Goal: Information Seeking & Learning: Learn about a topic

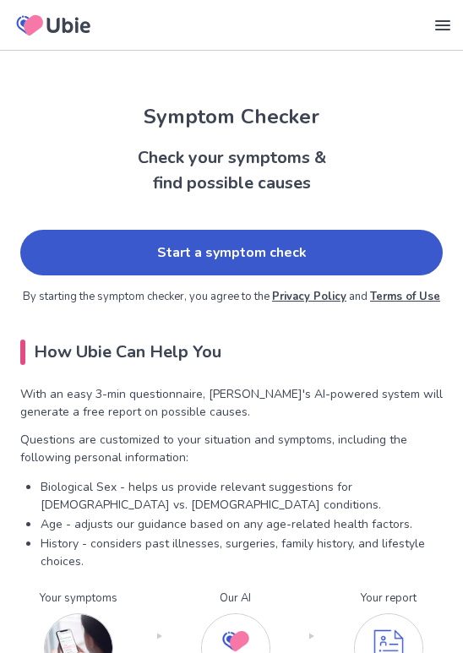
click at [328, 239] on link "Start a symptom check" at bounding box center [231, 253] width 423 height 46
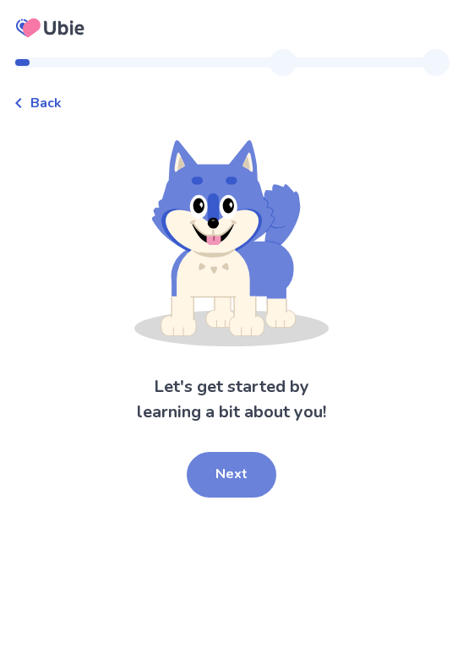
click at [225, 471] on button "Next" at bounding box center [232, 475] width 90 height 46
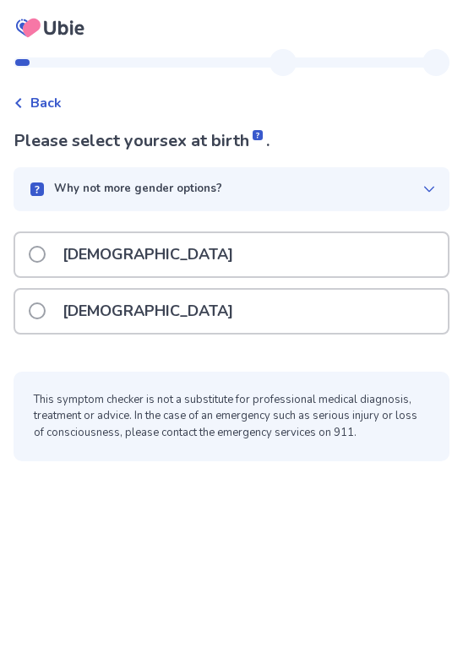
click at [250, 315] on div "[DEMOGRAPHIC_DATA]" at bounding box center [231, 311] width 433 height 43
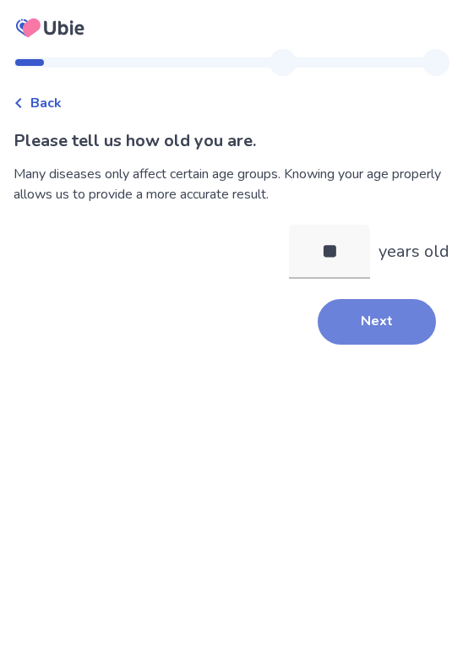
type input "**"
click at [362, 320] on button "Next" at bounding box center [377, 322] width 118 height 46
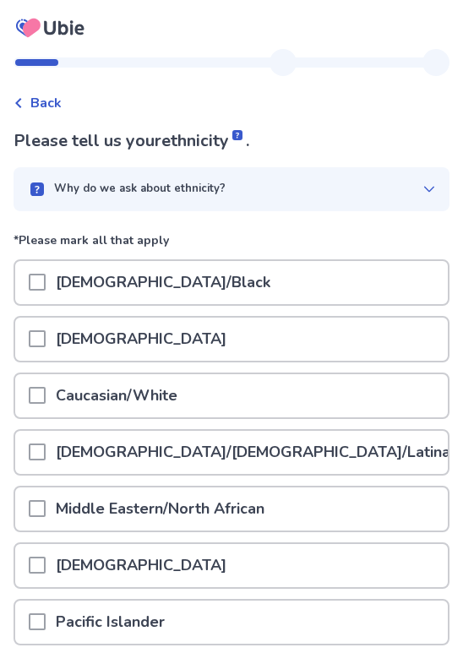
click at [328, 278] on div "[DEMOGRAPHIC_DATA]/Black" at bounding box center [231, 282] width 433 height 43
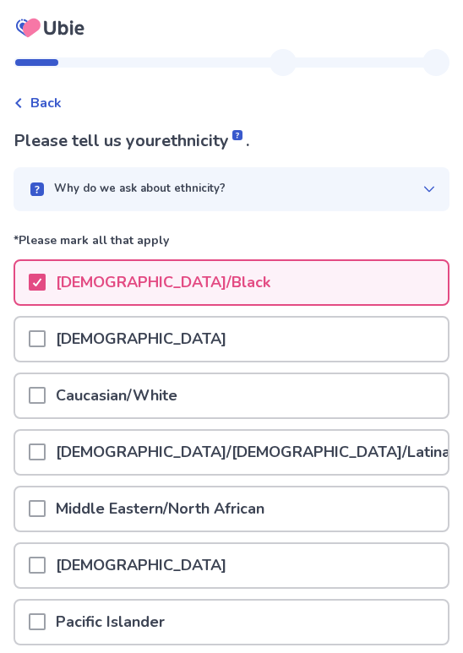
click at [295, 404] on div "Caucasian/White" at bounding box center [231, 396] width 433 height 43
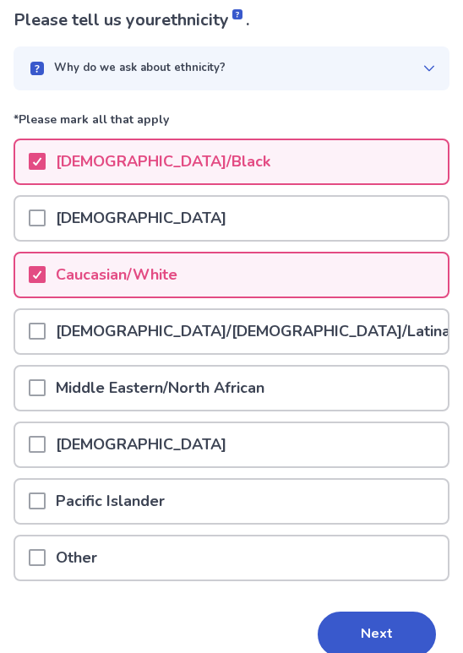
scroll to position [199, 0]
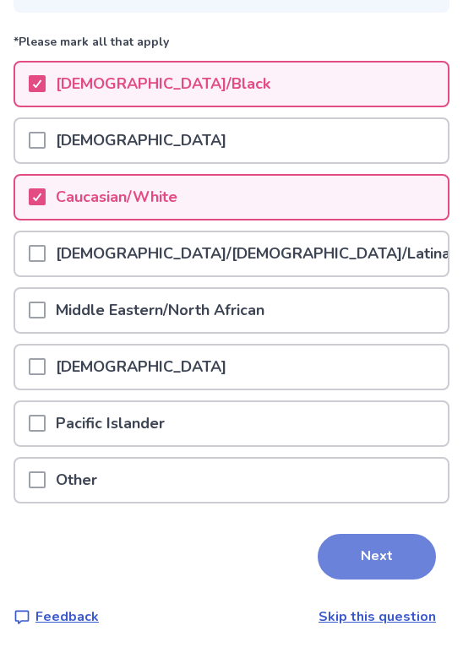
click at [348, 547] on button "Next" at bounding box center [377, 557] width 118 height 46
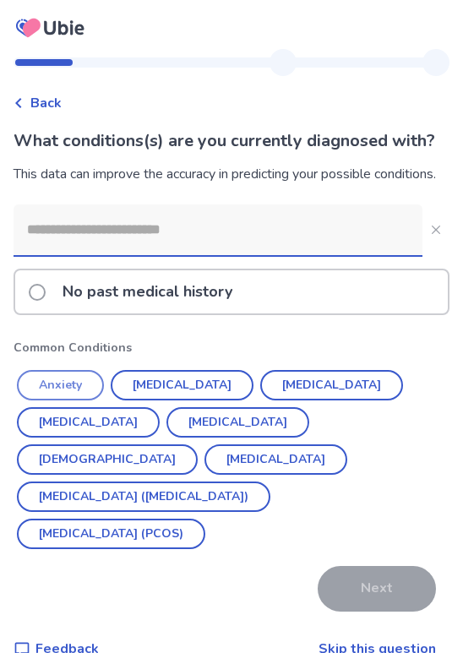
click at [61, 401] on button "Anxiety" at bounding box center [60, 385] width 87 height 30
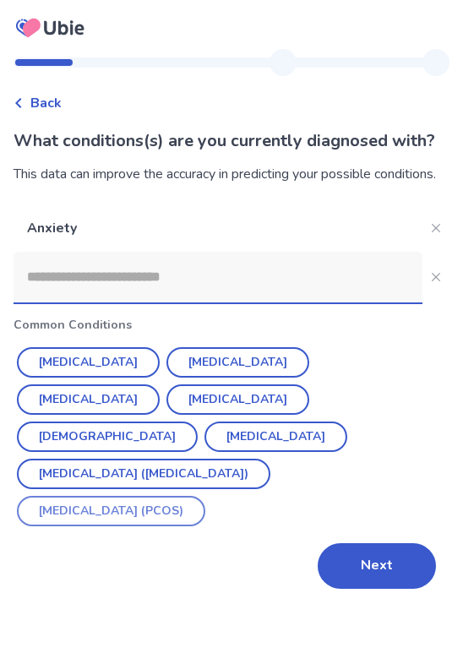
click at [205, 501] on button "[MEDICAL_DATA] (PCOS)" at bounding box center [111, 511] width 189 height 30
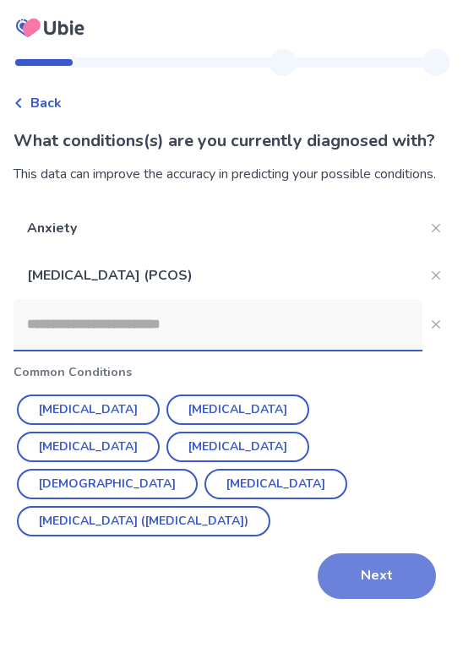
click at [364, 576] on button "Next" at bounding box center [377, 577] width 118 height 46
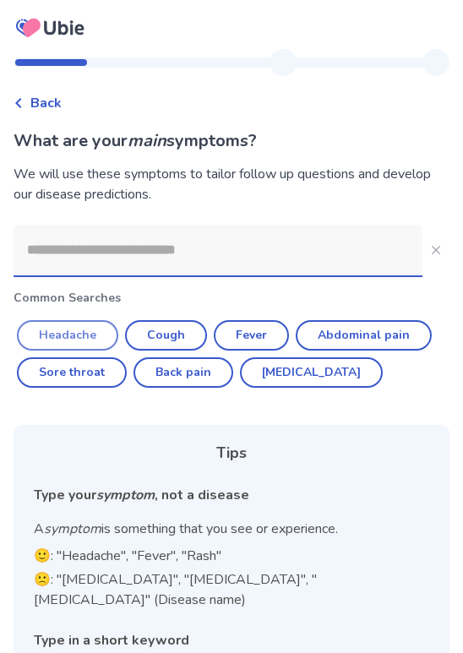
click at [93, 333] on button "Headache" at bounding box center [67, 335] width 101 height 30
type input "********"
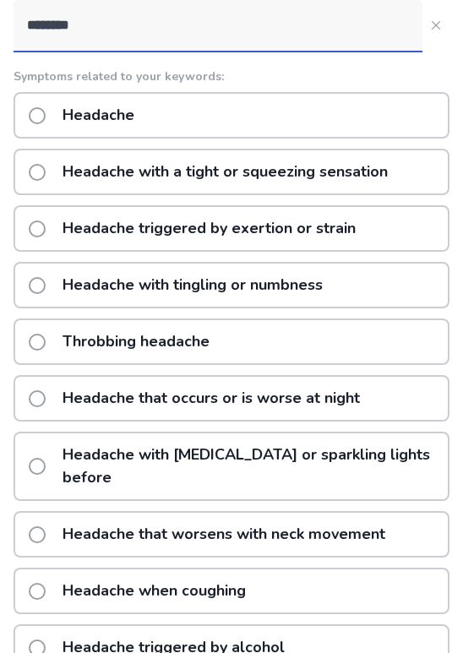
scroll to position [216, 0]
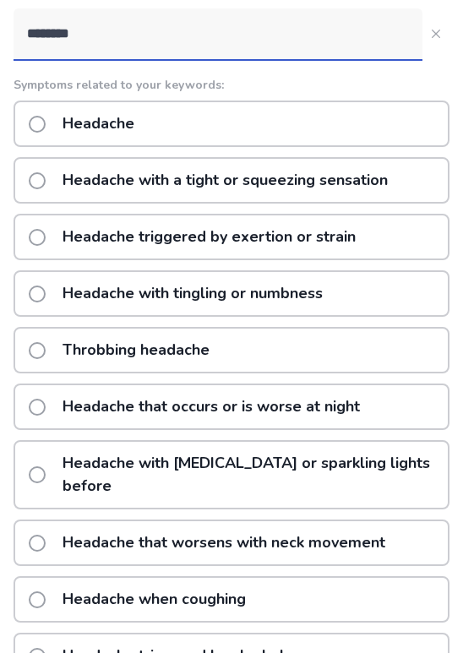
click at [259, 129] on div "Headache" at bounding box center [232, 124] width 436 height 46
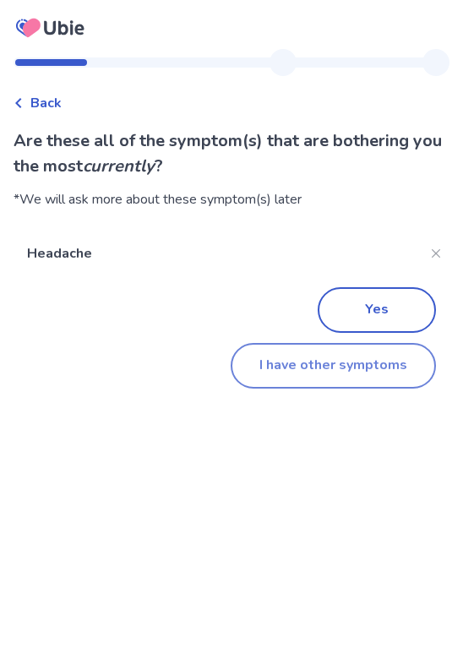
click at [344, 372] on button "I have other symptoms" at bounding box center [333, 366] width 205 height 46
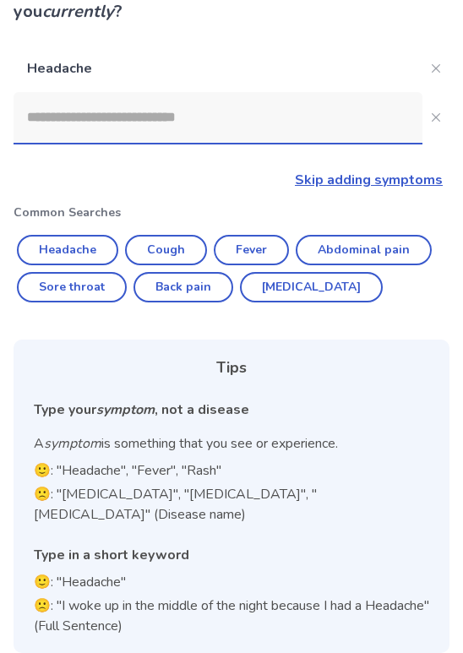
click at [218, 121] on input at bounding box center [218, 117] width 409 height 51
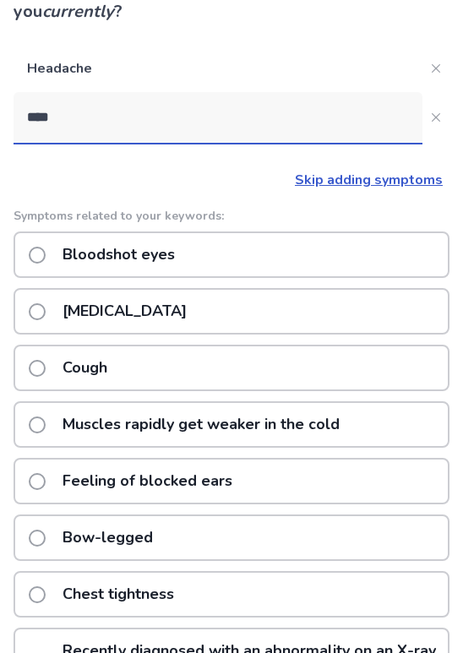
type input "*****"
click at [96, 304] on p "[MEDICAL_DATA]" at bounding box center [124, 311] width 145 height 43
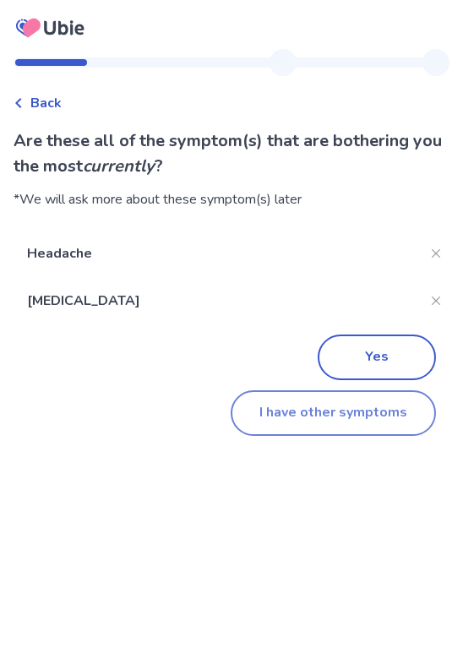
click at [310, 420] on button "I have other symptoms" at bounding box center [333, 414] width 205 height 46
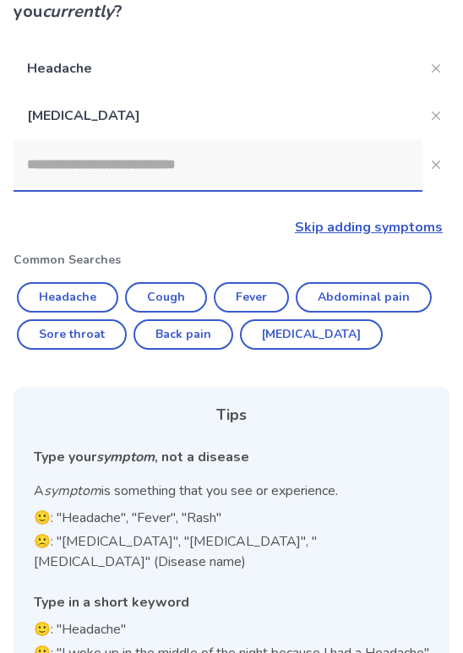
click at [265, 187] on input at bounding box center [218, 164] width 409 height 51
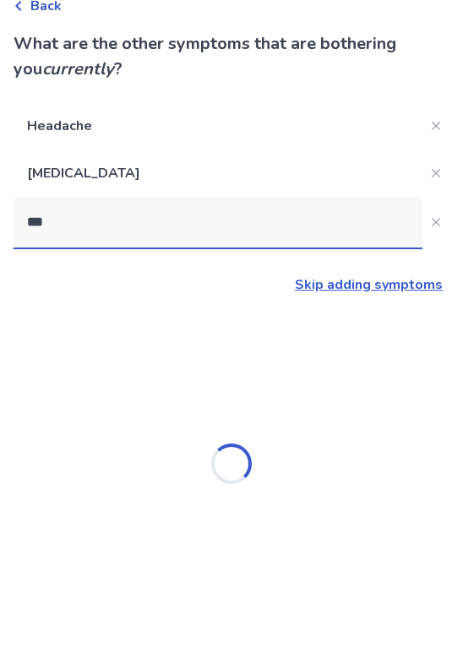
type input "****"
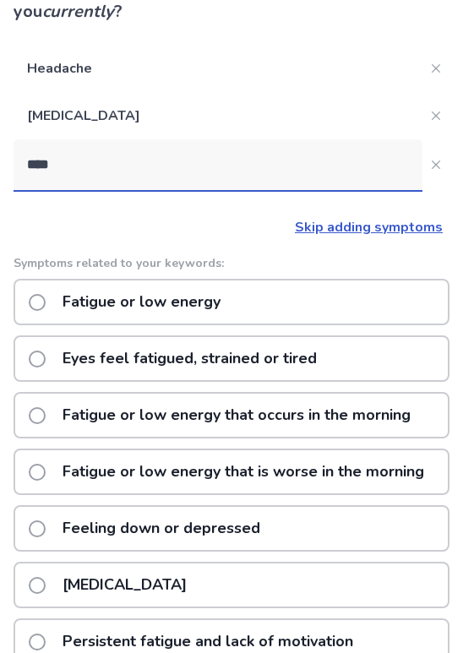
click at [177, 353] on p "Eyes feel fatigued, strained or tired" at bounding box center [189, 358] width 275 height 43
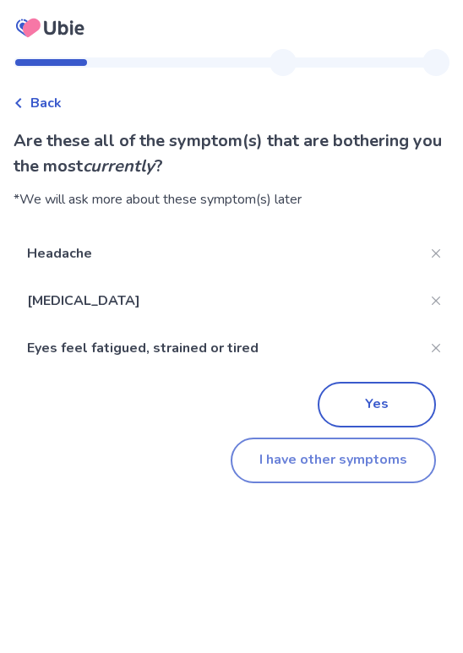
click at [314, 464] on button "I have other symptoms" at bounding box center [333, 461] width 205 height 46
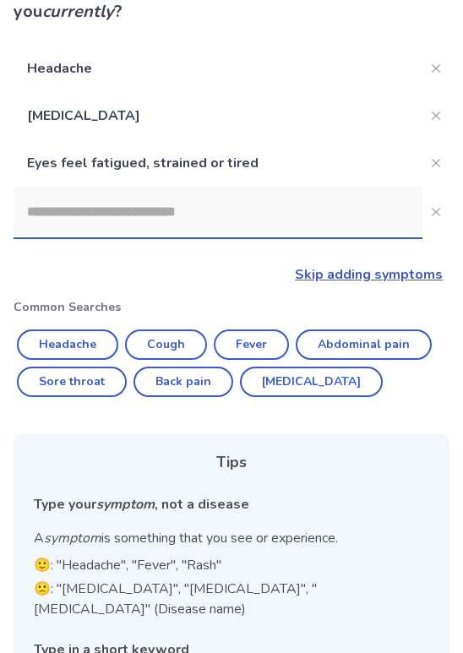
click at [239, 230] on input at bounding box center [218, 212] width 409 height 51
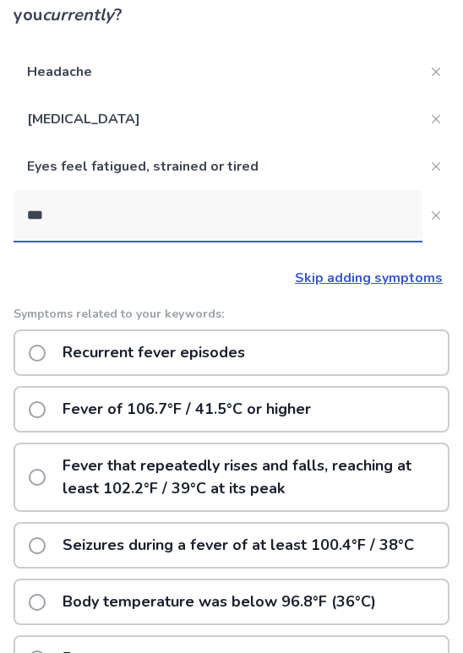
type input "****"
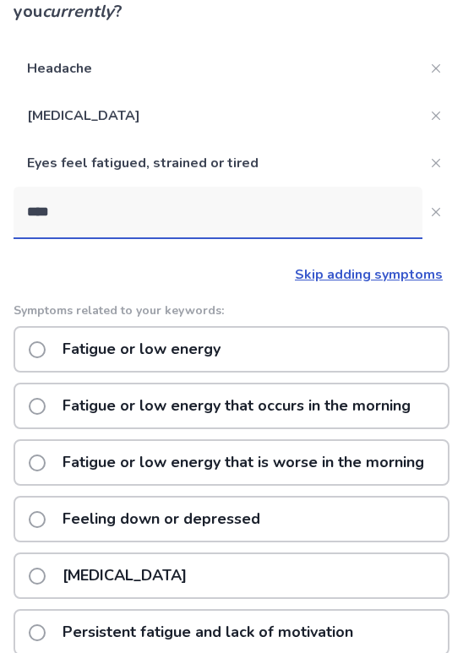
click at [218, 353] on p "Fatigue or low energy" at bounding box center [141, 349] width 178 height 43
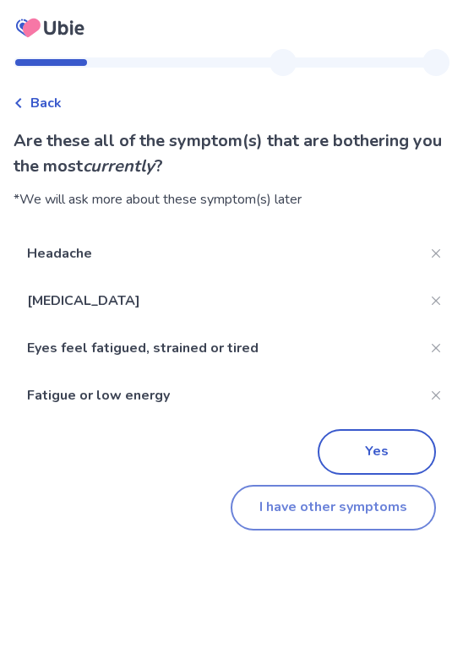
click at [348, 507] on button "I have other symptoms" at bounding box center [333, 508] width 205 height 46
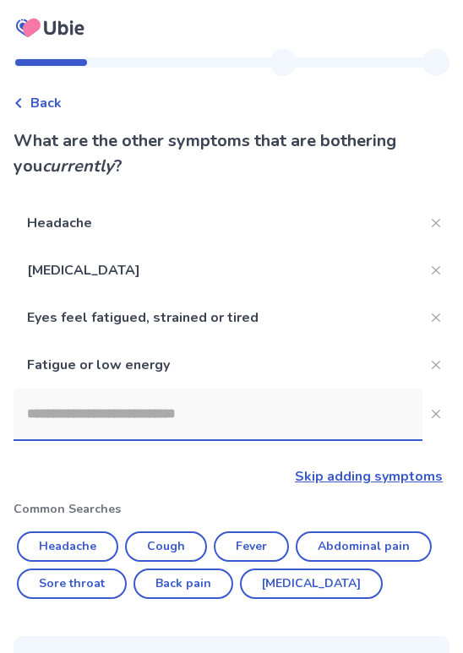
scroll to position [155, 0]
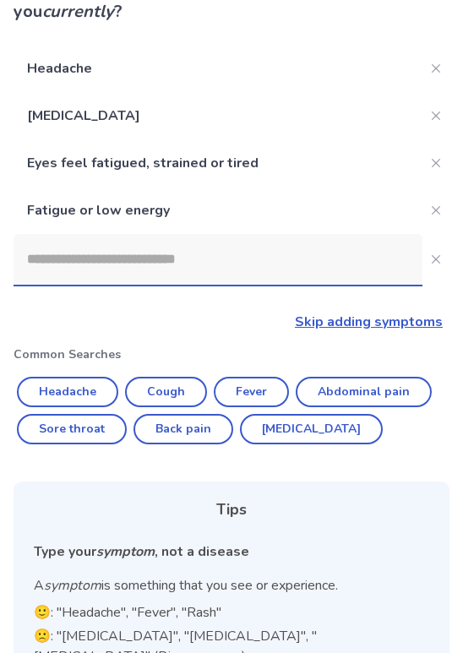
click at [294, 267] on input at bounding box center [218, 259] width 409 height 51
type input "*"
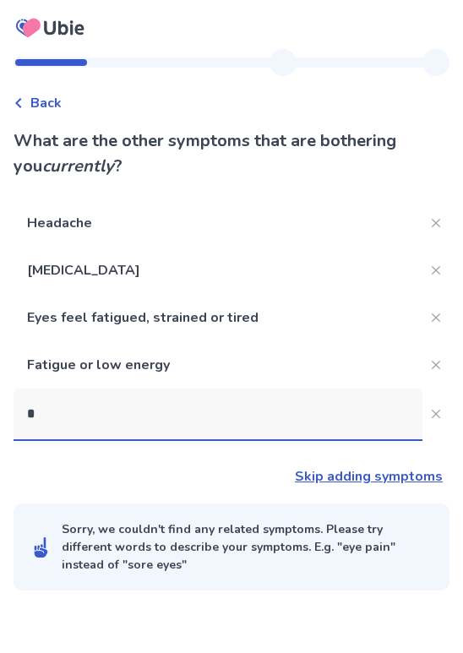
scroll to position [0, 0]
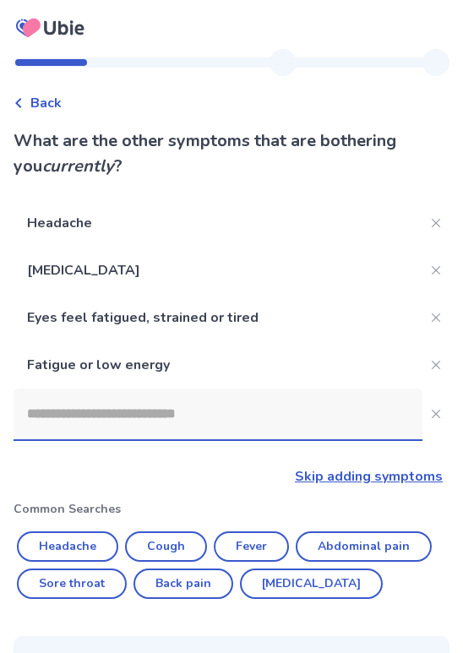
type input "*"
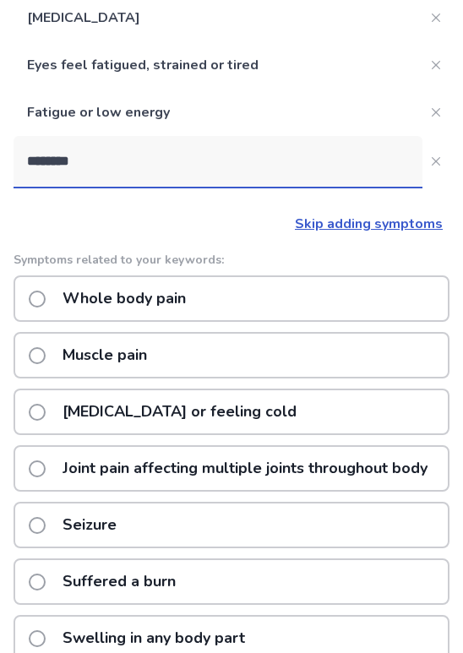
scroll to position [283, 0]
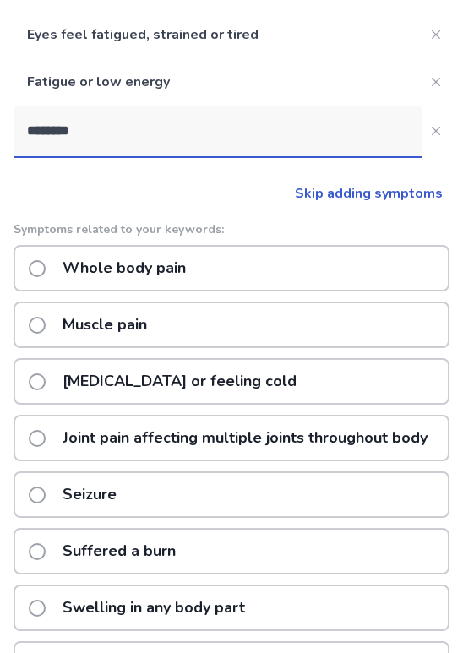
type input "********"
click at [312, 317] on div "Muscle pain" at bounding box center [232, 325] width 436 height 46
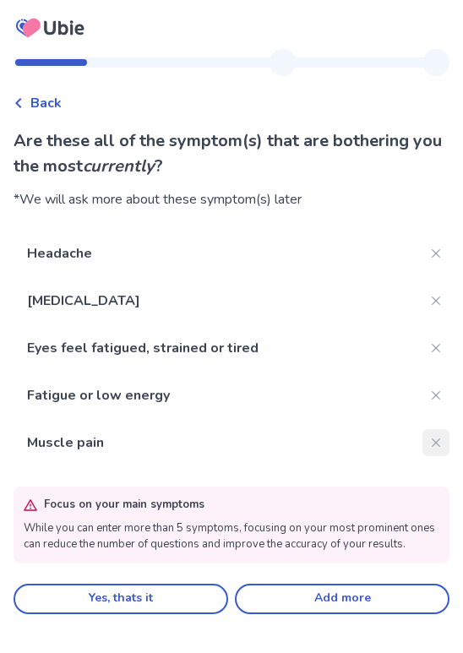
click at [432, 449] on button "Close" at bounding box center [436, 442] width 27 height 27
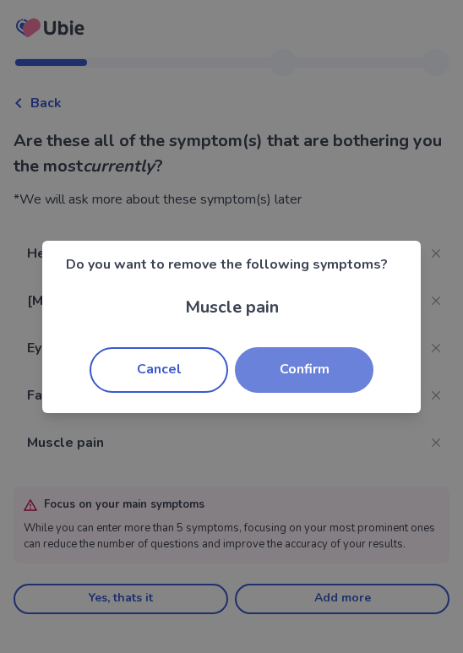
click at [298, 378] on button "Confirm" at bounding box center [304, 370] width 139 height 46
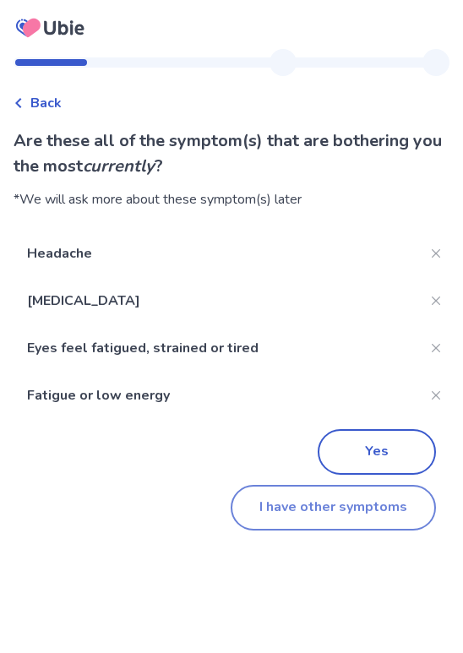
click at [310, 513] on button "I have other symptoms" at bounding box center [333, 508] width 205 height 46
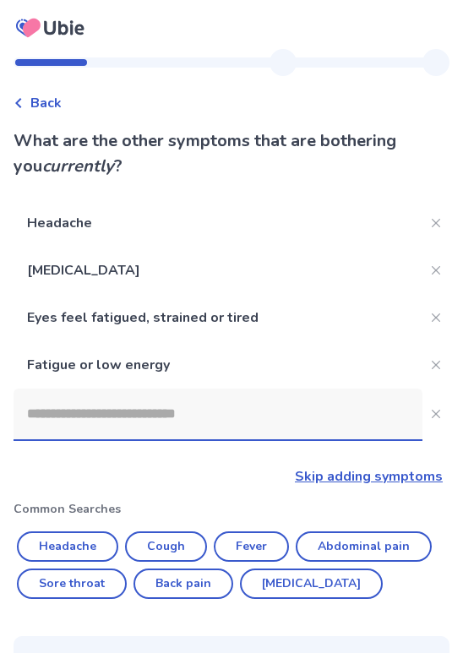
scroll to position [283, 0]
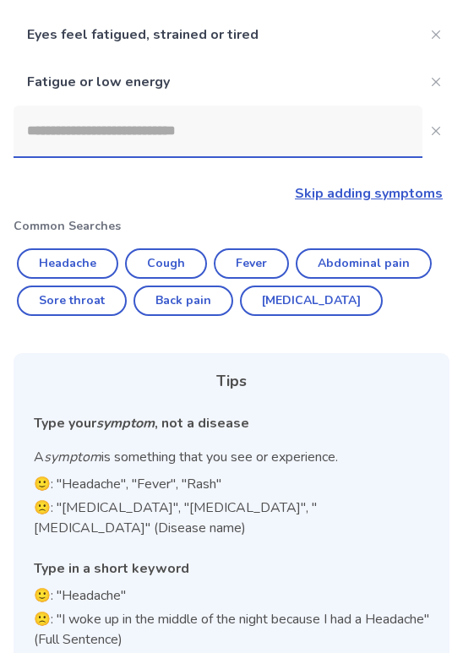
click at [204, 148] on input at bounding box center [218, 131] width 409 height 51
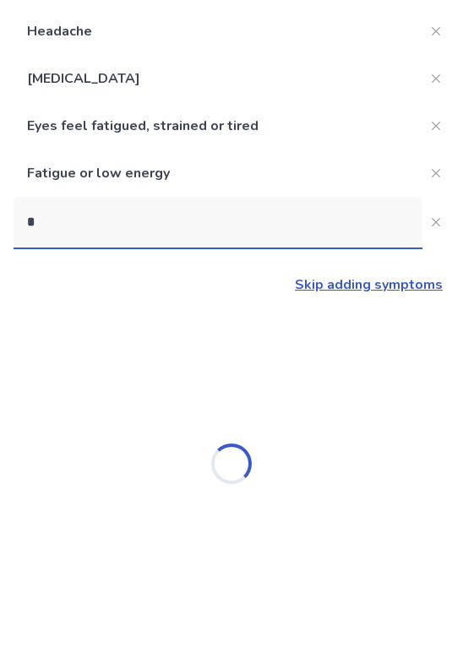
scroll to position [192, 0]
type input "*****"
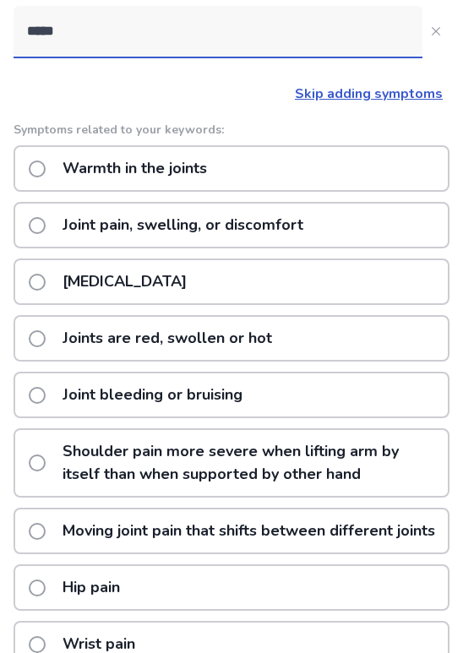
scroll to position [345, 0]
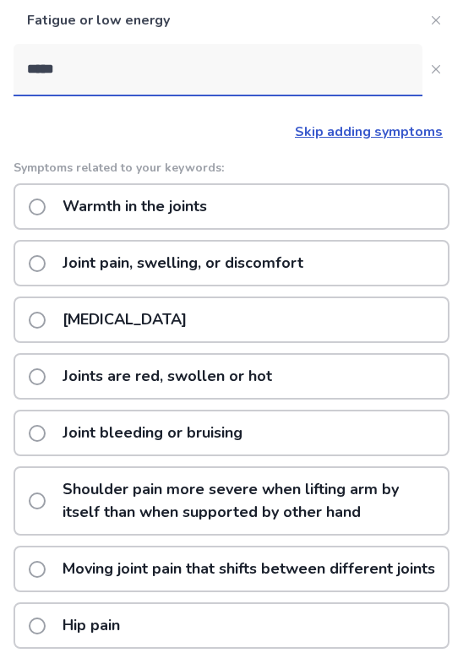
click at [276, 268] on p "Joint pain, swelling, or discomfort" at bounding box center [182, 263] width 261 height 43
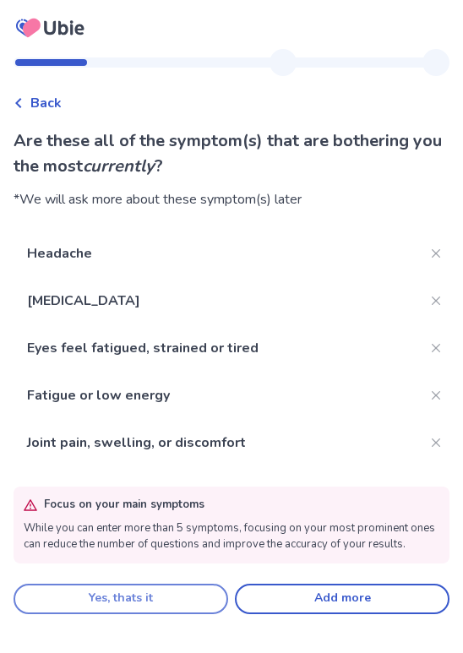
click at [144, 597] on button "Yes, thats it" at bounding box center [121, 599] width 215 height 30
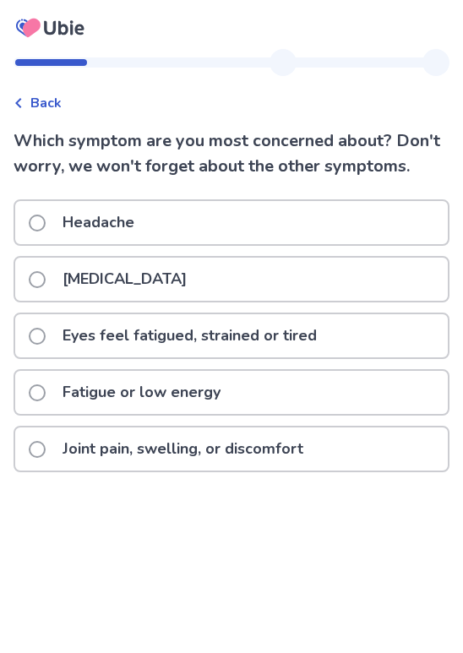
click at [255, 289] on div "[MEDICAL_DATA]" at bounding box center [231, 279] width 433 height 43
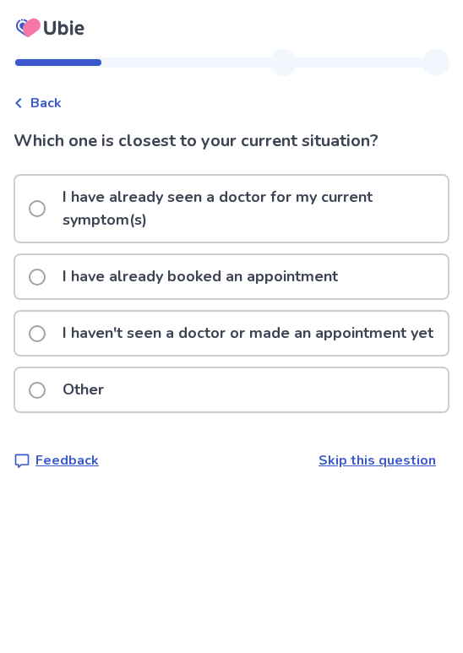
click at [293, 342] on p "I haven't seen a doctor or made an appointment yet" at bounding box center [247, 333] width 391 height 43
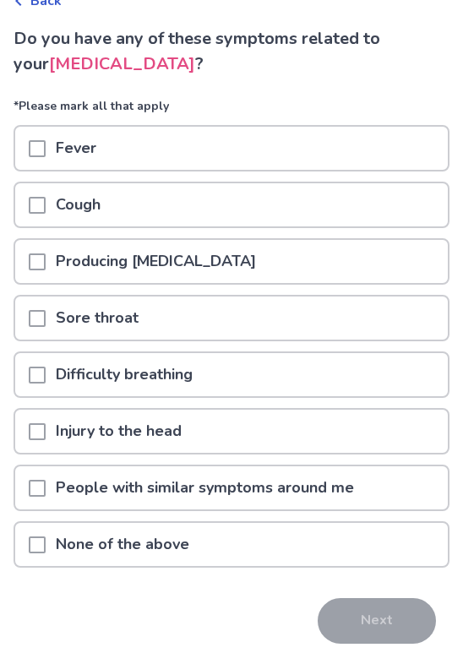
scroll to position [123, 0]
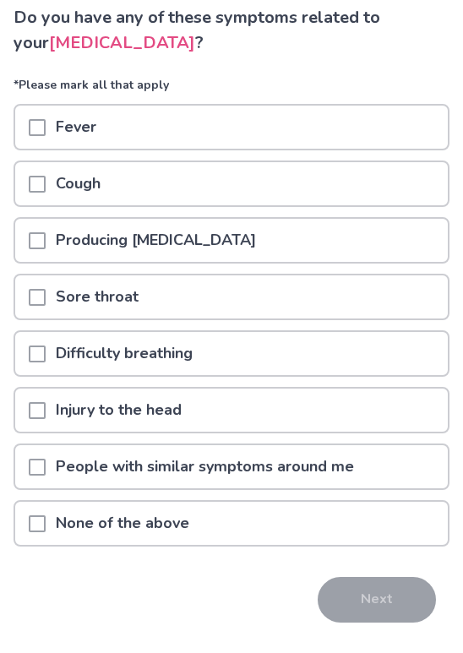
click at [273, 353] on div "Difficulty breathing" at bounding box center [231, 353] width 433 height 43
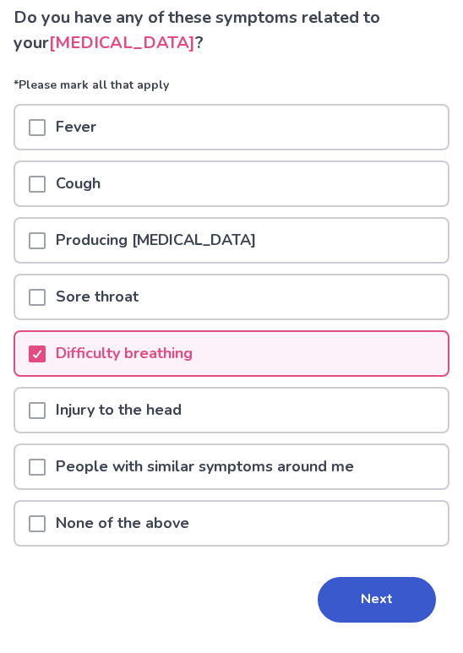
click at [272, 297] on div "Sore throat" at bounding box center [231, 297] width 433 height 43
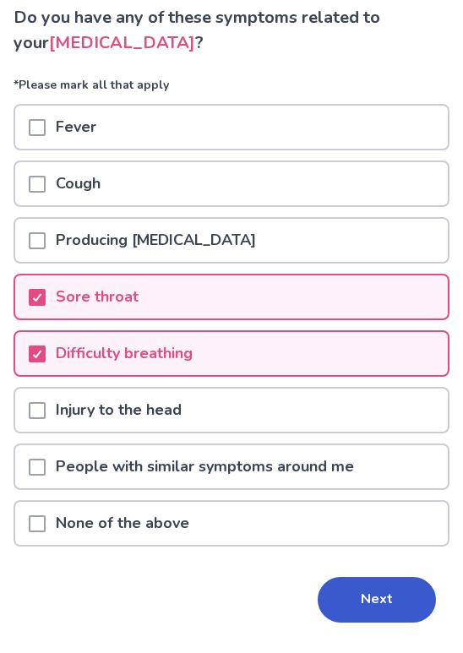
click at [123, 232] on p "Producing [MEDICAL_DATA]" at bounding box center [156, 240] width 221 height 43
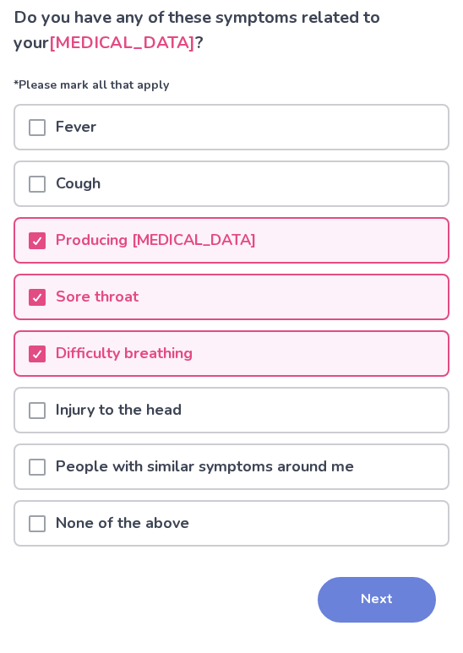
click at [357, 587] on button "Next" at bounding box center [377, 600] width 118 height 46
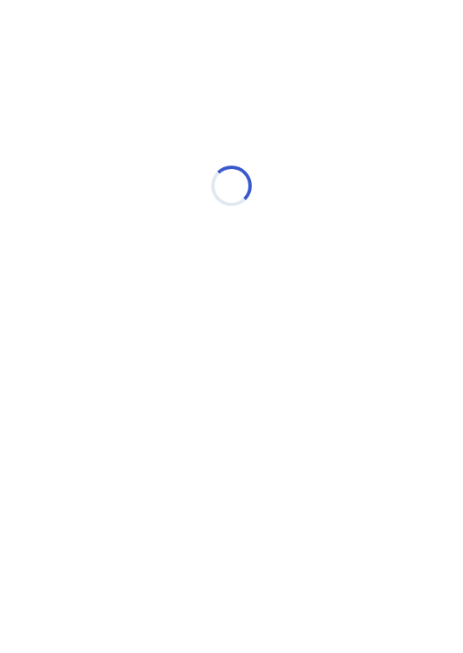
scroll to position [0, 0]
select select "*"
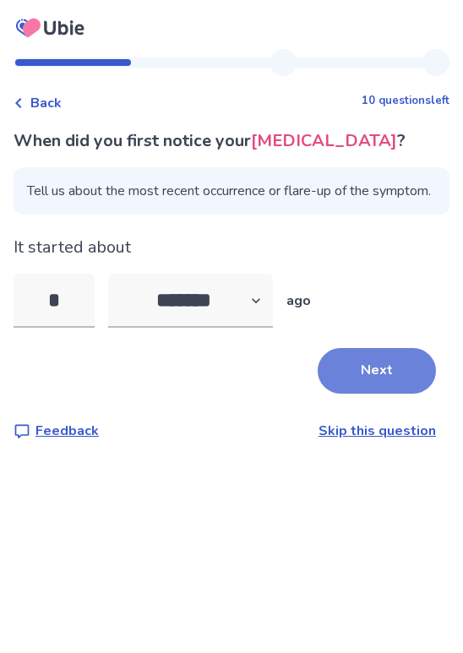
type input "*"
click at [373, 394] on button "Next" at bounding box center [377, 371] width 118 height 46
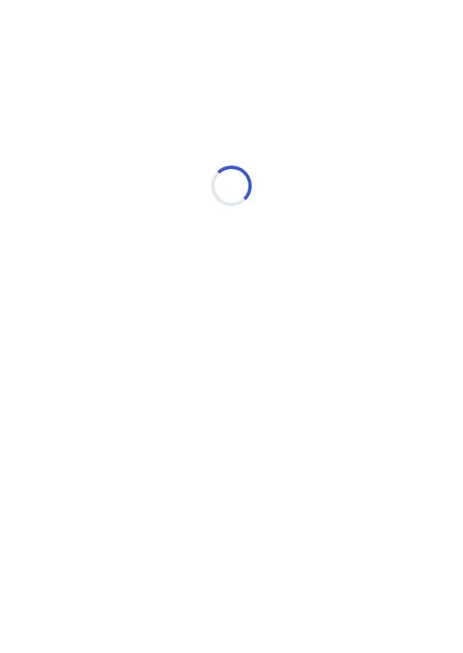
select select "*"
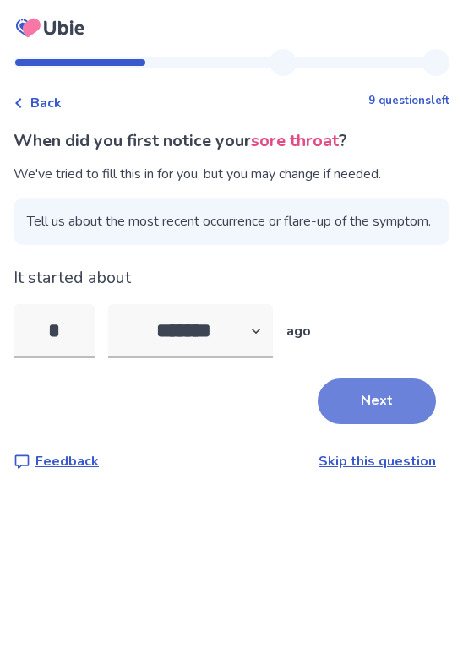
type input "*"
click at [370, 424] on button "Next" at bounding box center [377, 402] width 118 height 46
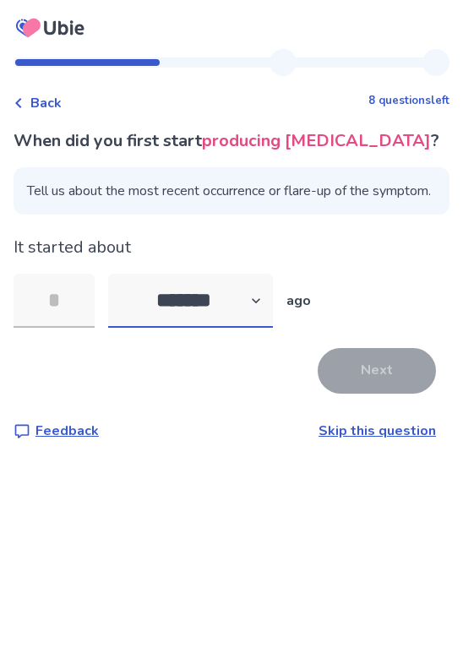
click at [214, 328] on select "******* ****** ******* ******** *******" at bounding box center [190, 301] width 165 height 54
select select "*"
click at [108, 294] on select "******* ****** ******* ******** *******" at bounding box center [190, 301] width 165 height 54
click at [74, 328] on input "tel" at bounding box center [54, 301] width 81 height 54
click at [53, 100] on span "Back" at bounding box center [45, 103] width 31 height 20
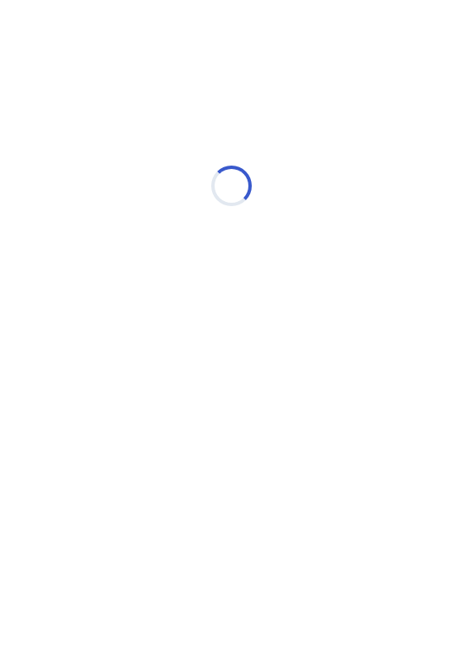
select select "*"
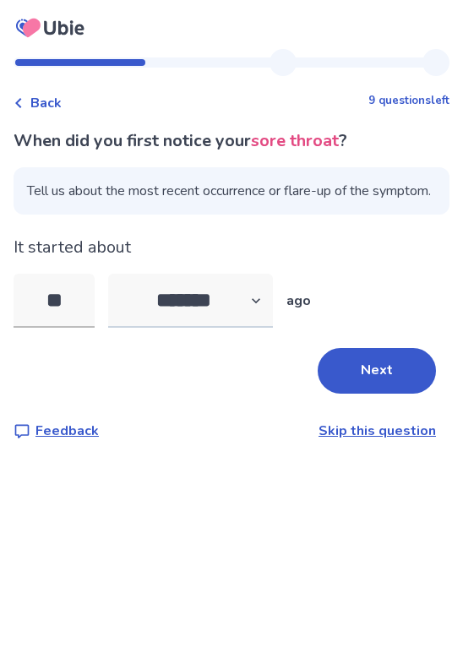
type input "**"
click at [231, 328] on select "******* ****** ******* ******** *******" at bounding box center [190, 301] width 165 height 54
select select "*"
click at [108, 294] on select "******* ****** ******* ******** *******" at bounding box center [190, 301] width 165 height 54
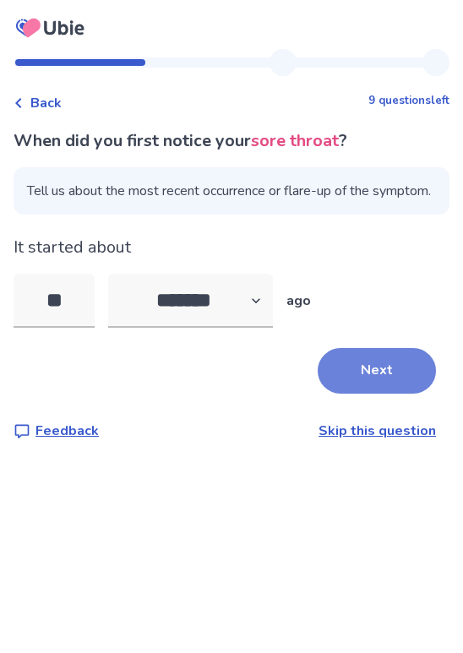
click at [391, 394] on button "Next" at bounding box center [377, 371] width 118 height 46
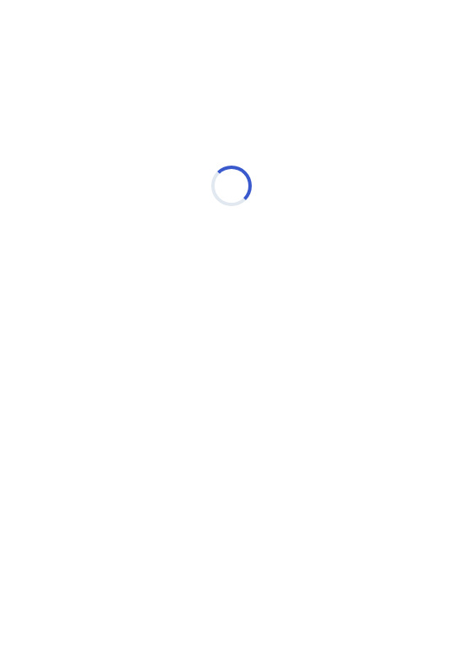
select select "*"
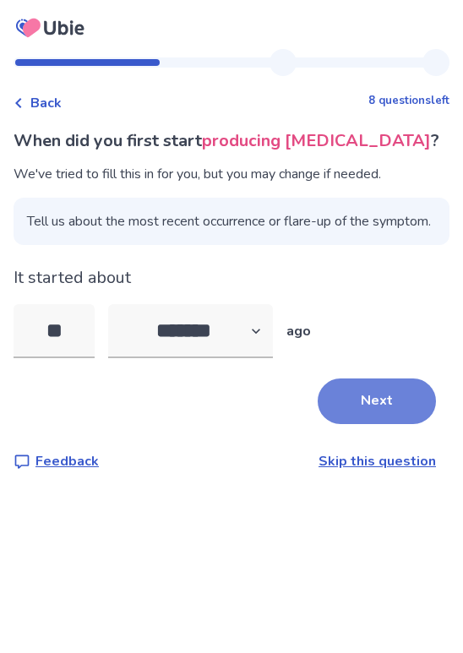
click at [368, 413] on button "Next" at bounding box center [377, 402] width 118 height 46
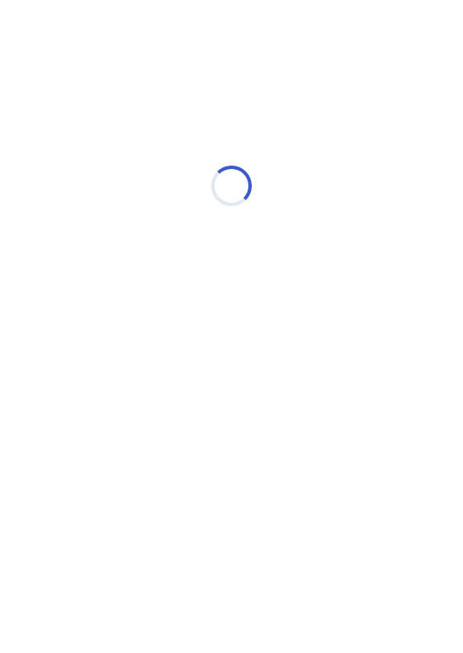
select select "*"
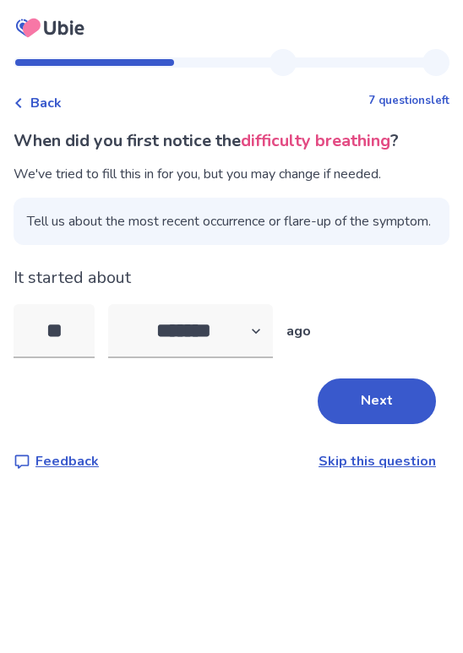
type input "*"
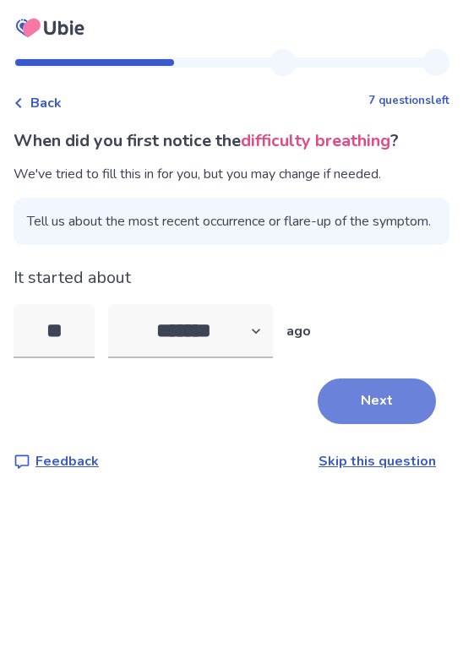
type input "**"
click at [380, 416] on button "Next" at bounding box center [377, 402] width 118 height 46
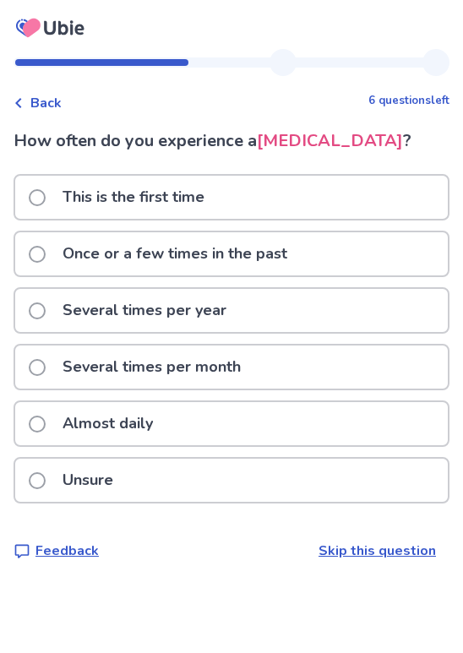
click at [225, 308] on p "Several times per year" at bounding box center [144, 310] width 184 height 43
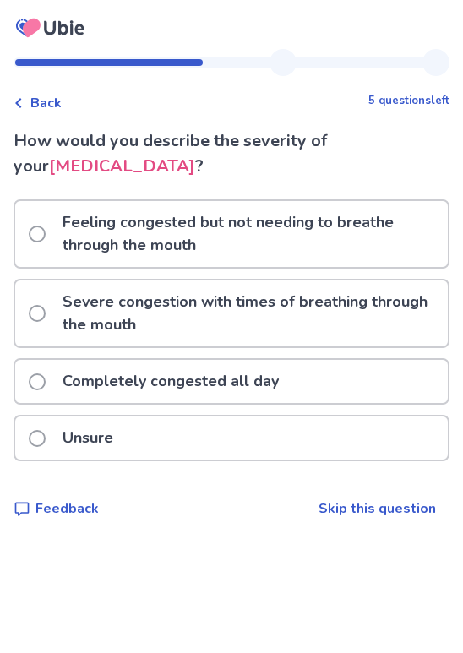
click at [36, 385] on span at bounding box center [37, 382] width 17 height 17
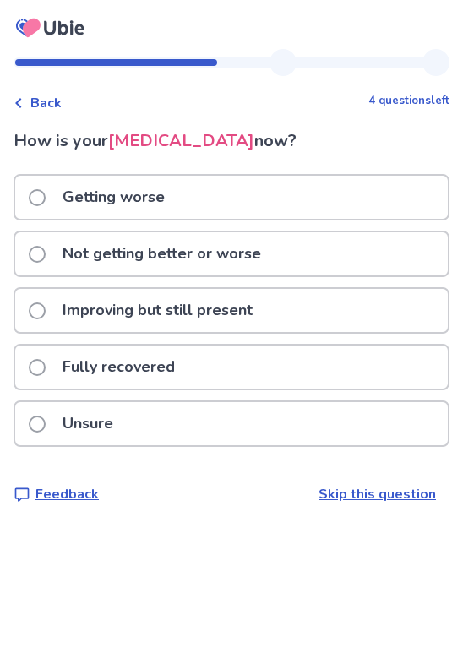
click at [282, 256] on div "Not getting better or worse" at bounding box center [231, 253] width 433 height 43
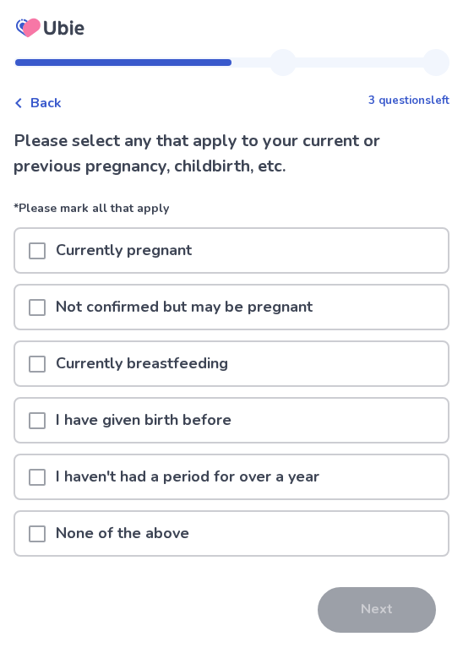
click at [205, 533] on div "None of the above" at bounding box center [231, 533] width 433 height 43
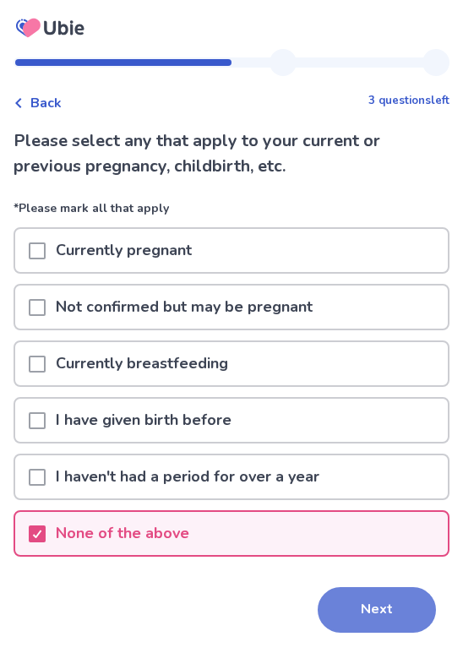
click at [378, 601] on button "Next" at bounding box center [377, 611] width 118 height 46
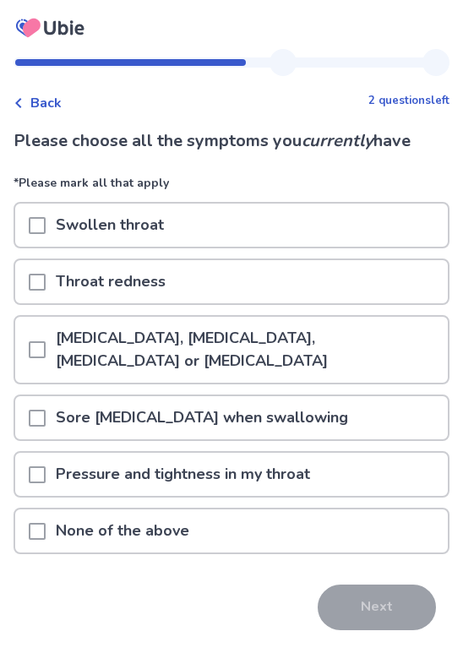
click at [190, 423] on p "Sore [MEDICAL_DATA] when swallowing" at bounding box center [202, 417] width 313 height 43
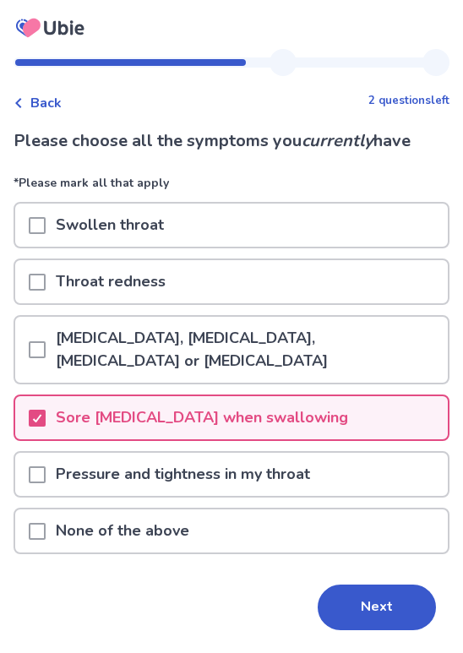
click at [258, 213] on div "Swollen throat" at bounding box center [231, 225] width 433 height 43
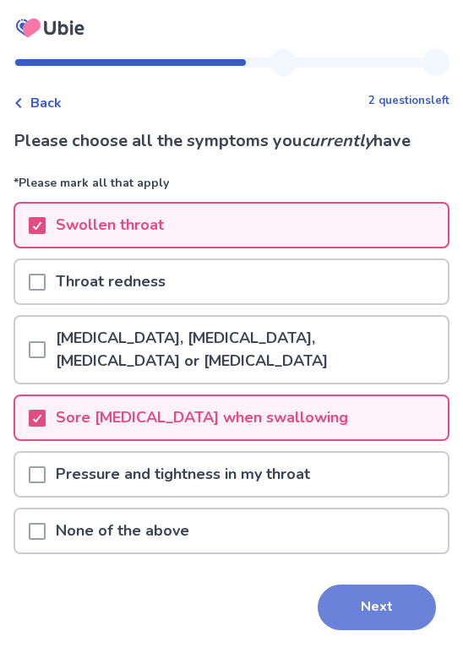
click at [388, 604] on button "Next" at bounding box center [377, 608] width 118 height 46
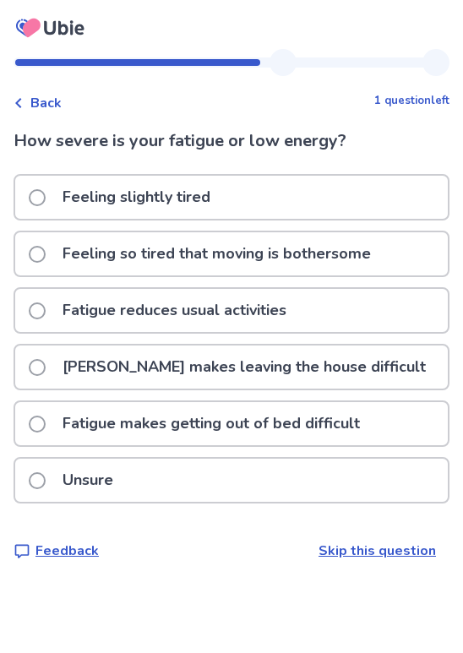
click at [358, 263] on p "Feeling so tired that moving is bothersome" at bounding box center [216, 253] width 329 height 43
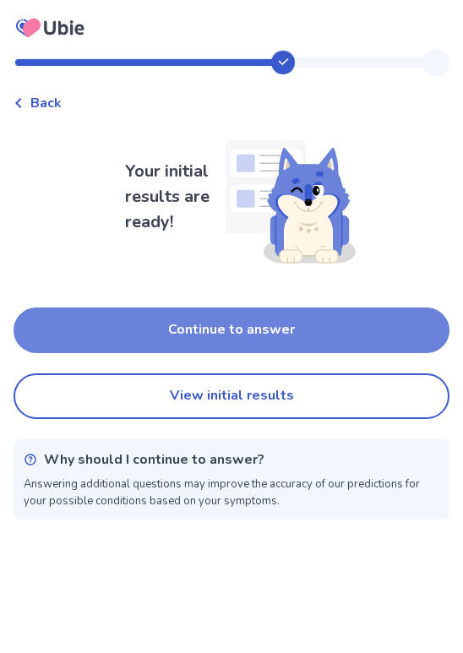
click at [260, 339] on button "Continue to answer" at bounding box center [232, 331] width 436 height 46
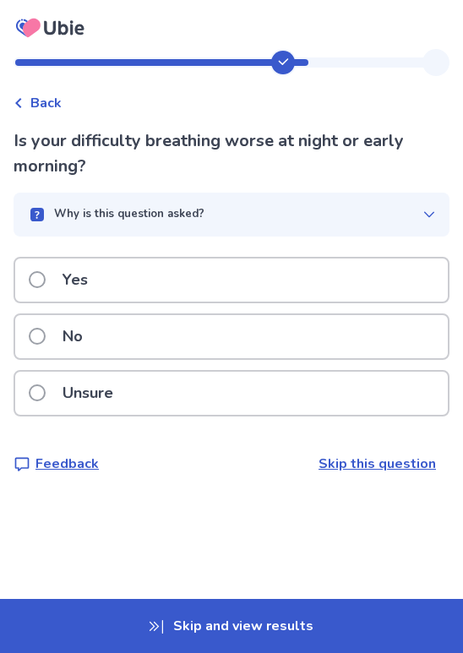
click at [287, 282] on div "Yes" at bounding box center [231, 280] width 433 height 43
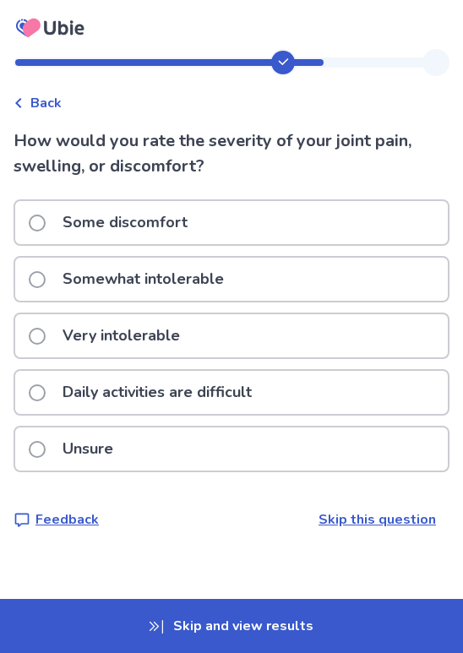
click at [410, 219] on div "Some discomfort" at bounding box center [231, 222] width 433 height 43
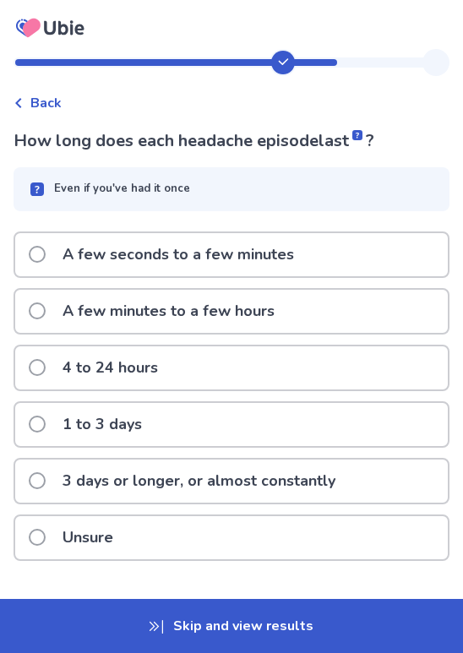
click at [358, 375] on div "4 to 24 hours" at bounding box center [231, 368] width 433 height 43
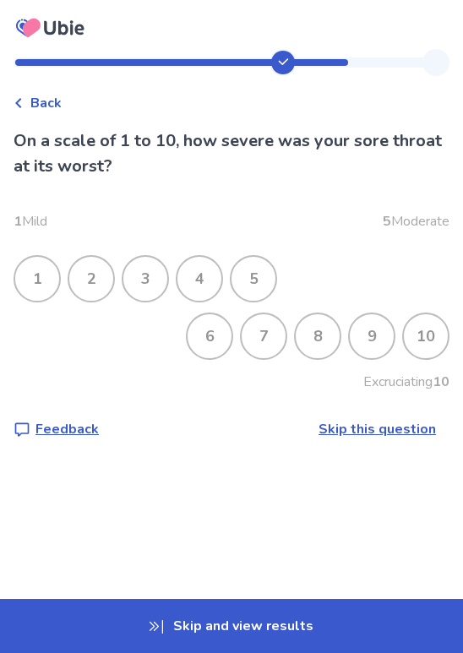
click at [79, 284] on div "2" at bounding box center [91, 279] width 44 height 44
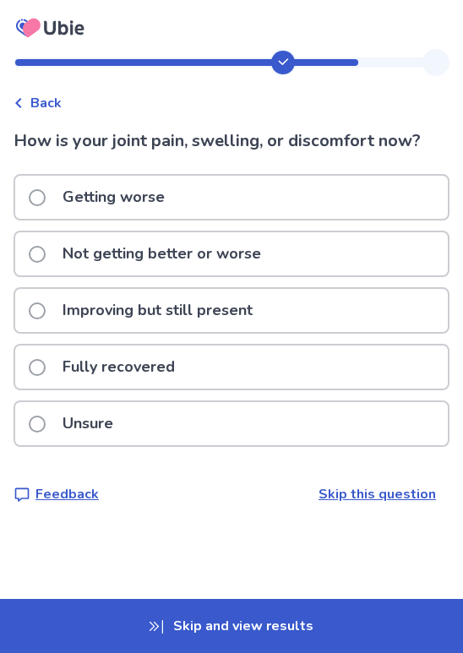
click at [118, 254] on p "Not getting better or worse" at bounding box center [161, 253] width 219 height 43
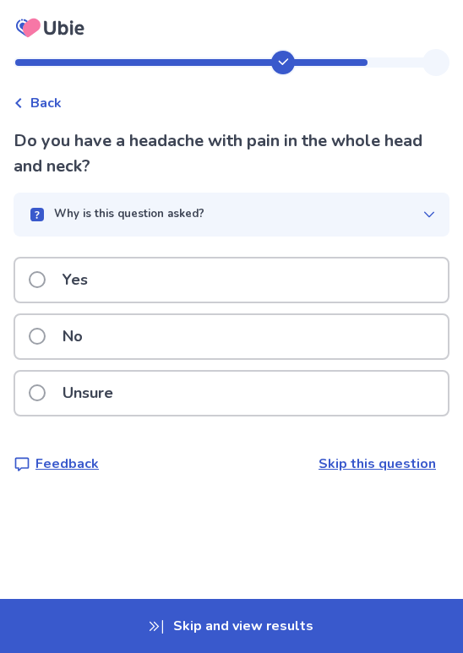
click at [225, 282] on div "Yes" at bounding box center [231, 280] width 433 height 43
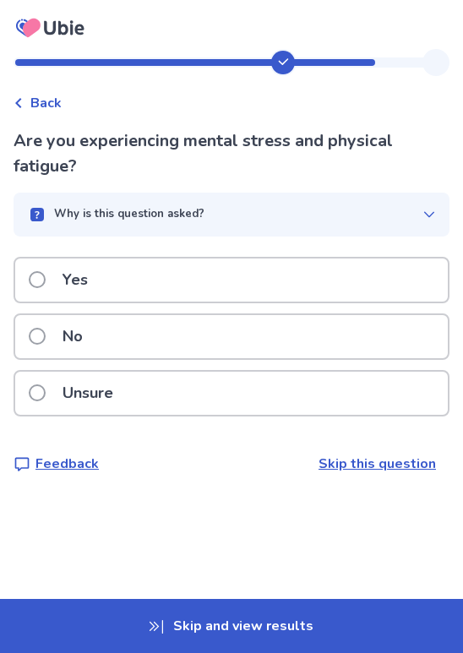
click at [227, 287] on div "Yes" at bounding box center [231, 280] width 433 height 43
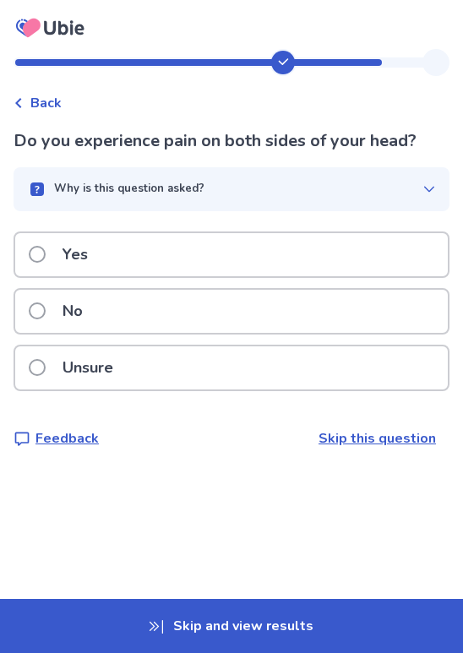
click at [229, 249] on div "Yes" at bounding box center [231, 254] width 433 height 43
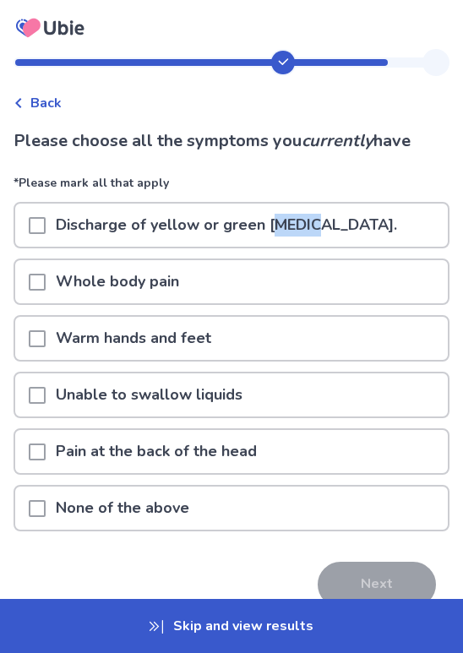
drag, startPoint x: 268, startPoint y: 227, endPoint x: 314, endPoint y: 230, distance: 45.8
click at [315, 230] on p "Discharge of yellow or green [MEDICAL_DATA]." at bounding box center [227, 225] width 362 height 43
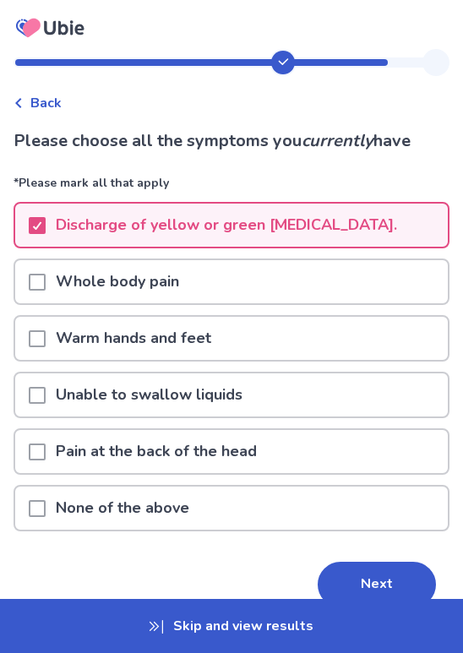
click at [270, 222] on p "Discharge of yellow or green [MEDICAL_DATA]." at bounding box center [227, 225] width 362 height 43
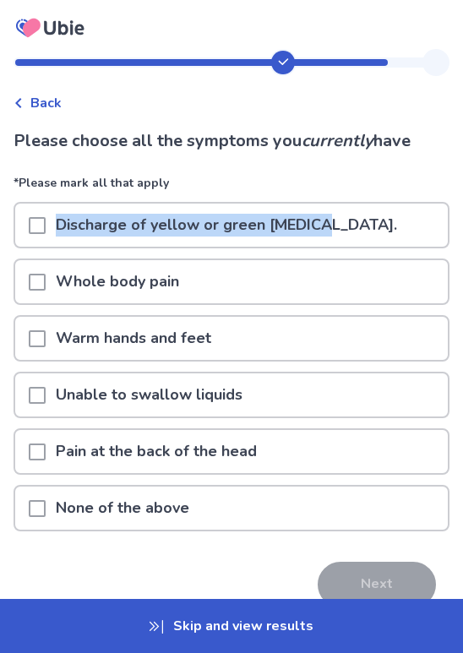
drag, startPoint x: 58, startPoint y: 221, endPoint x: 320, endPoint y: 218, distance: 262.1
click at [320, 218] on p "Discharge of yellow or green [MEDICAL_DATA]." at bounding box center [227, 225] width 362 height 43
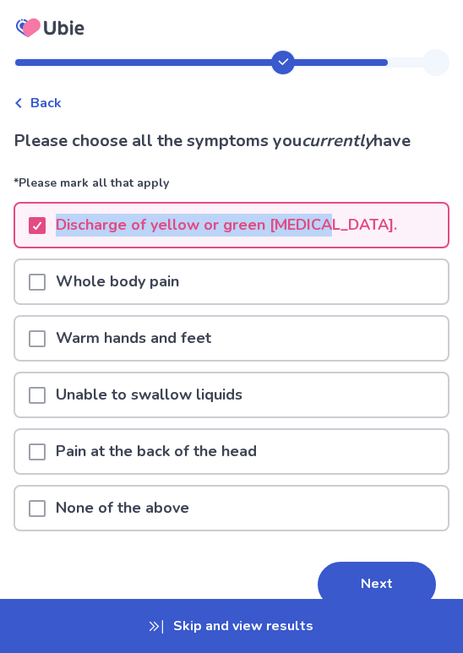
copy p "Discharge of yellow or green [MEDICAL_DATA]."
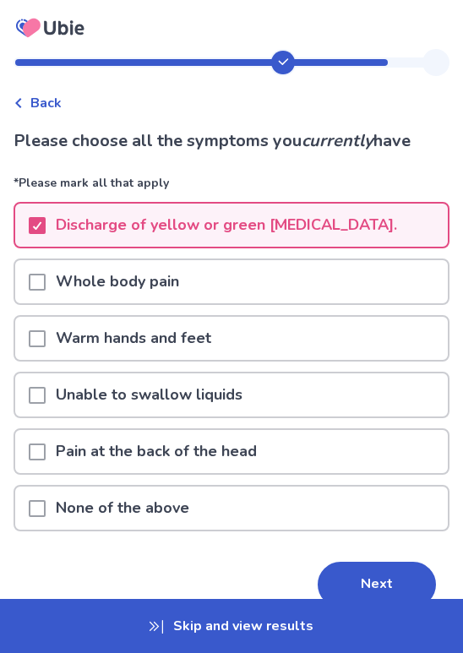
click at [207, 226] on p "Discharge of yellow or green [MEDICAL_DATA]." at bounding box center [227, 225] width 362 height 43
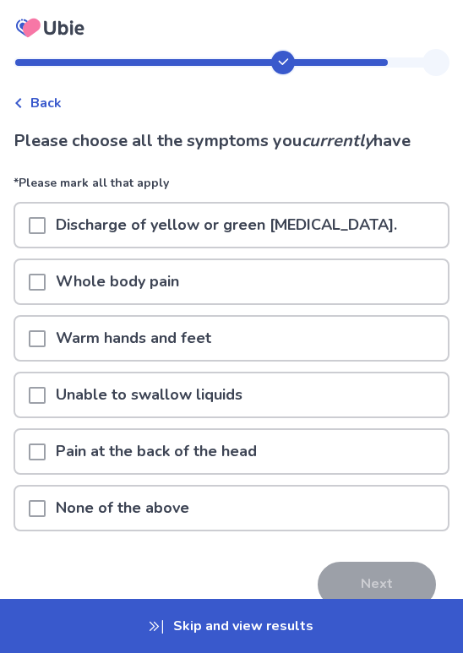
click at [161, 460] on p "Pain at the back of the head" at bounding box center [156, 451] width 221 height 43
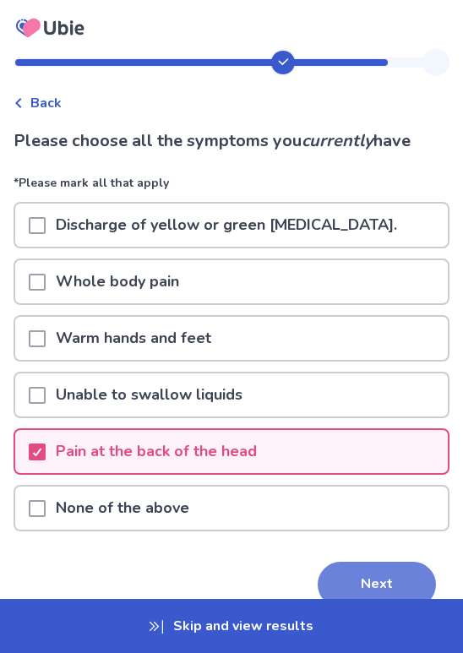
click at [400, 576] on button "Next" at bounding box center [377, 585] width 118 height 46
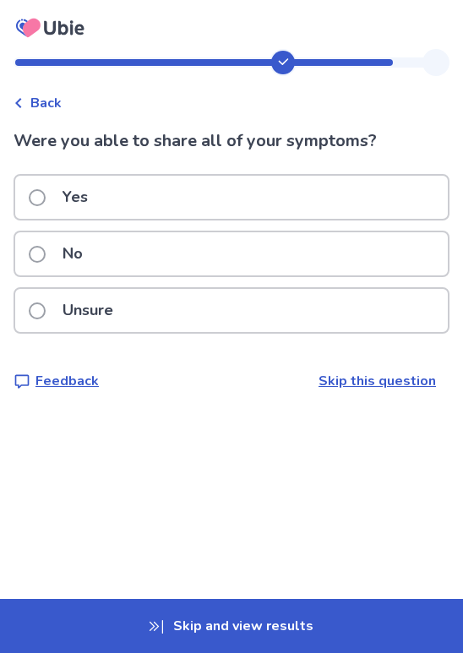
click at [39, 104] on span "Back" at bounding box center [45, 103] width 31 height 20
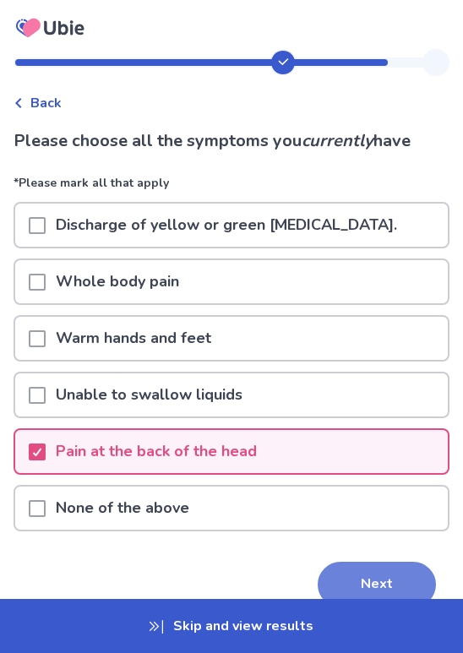
click at [391, 578] on button "Next" at bounding box center [377, 585] width 118 height 46
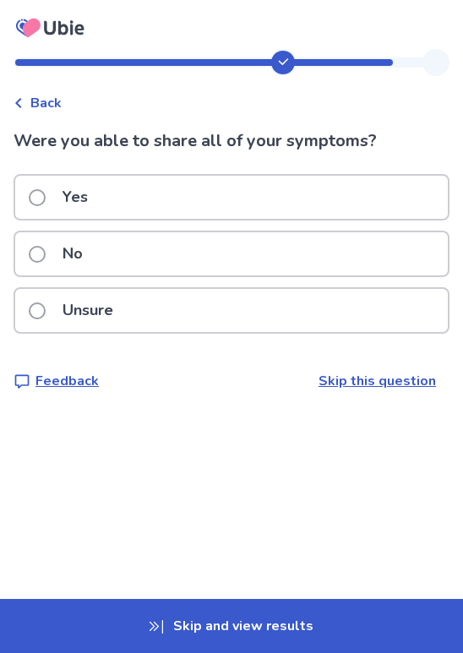
click at [405, 203] on div "Yes" at bounding box center [231, 197] width 433 height 43
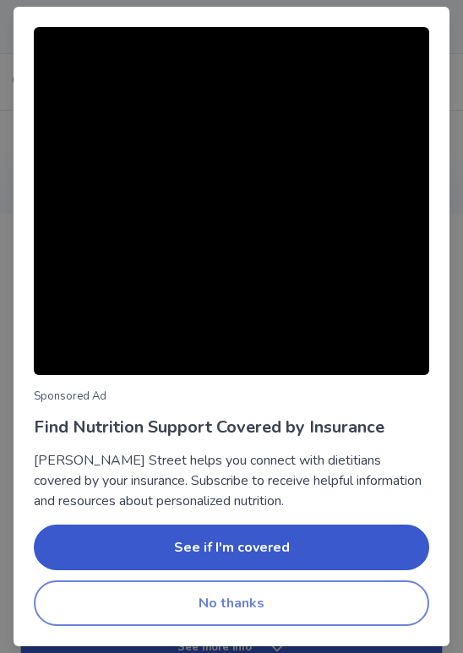
click at [314, 605] on button "No thanks" at bounding box center [232, 604] width 396 height 46
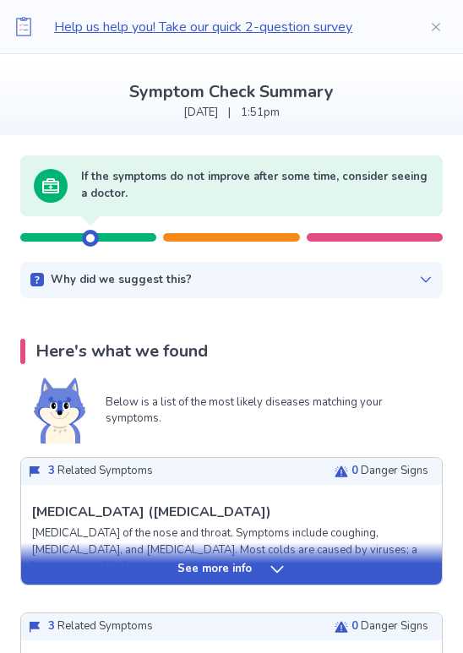
scroll to position [70, 0]
